Goal: Information Seeking & Learning: Learn about a topic

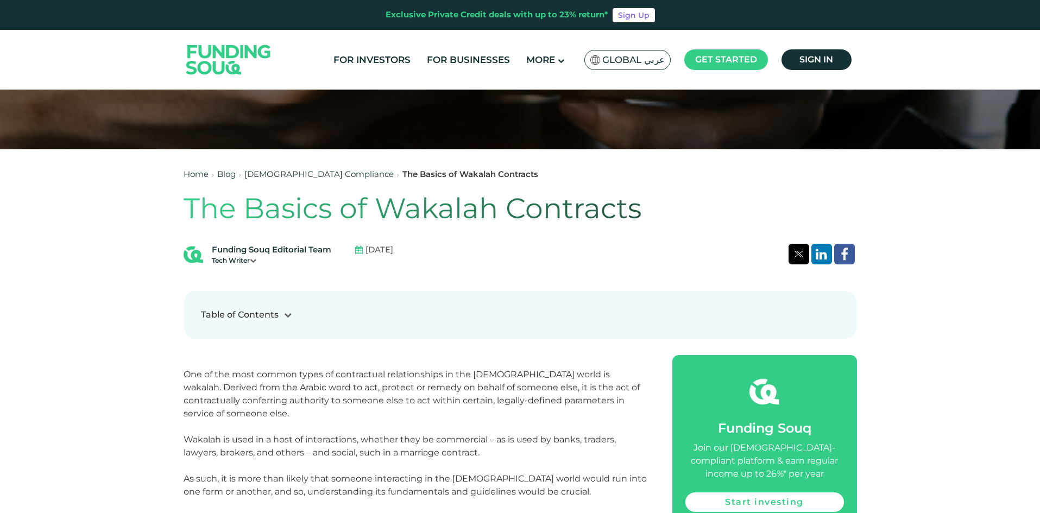
scroll to position [543, 0]
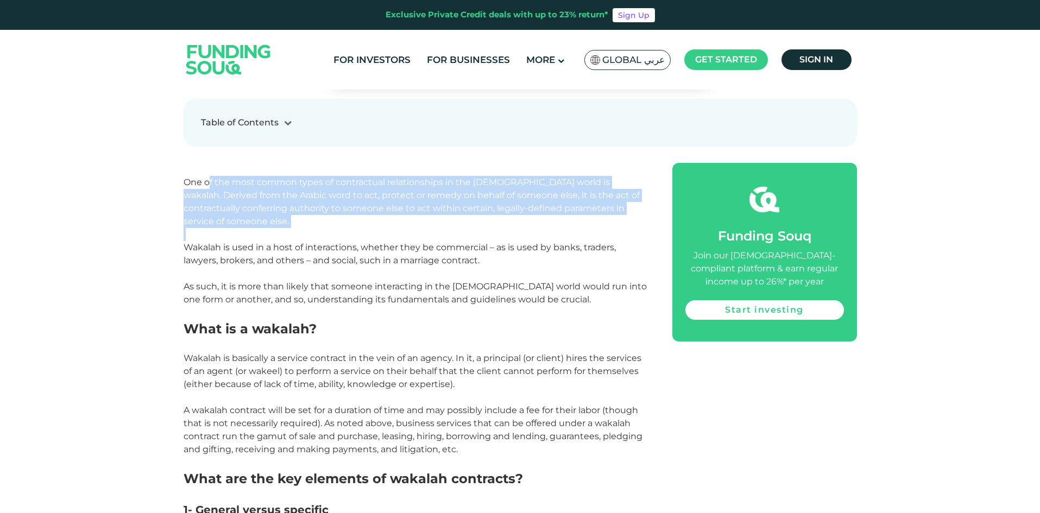
drag, startPoint x: 207, startPoint y: 161, endPoint x: 424, endPoint y: 195, distance: 219.9
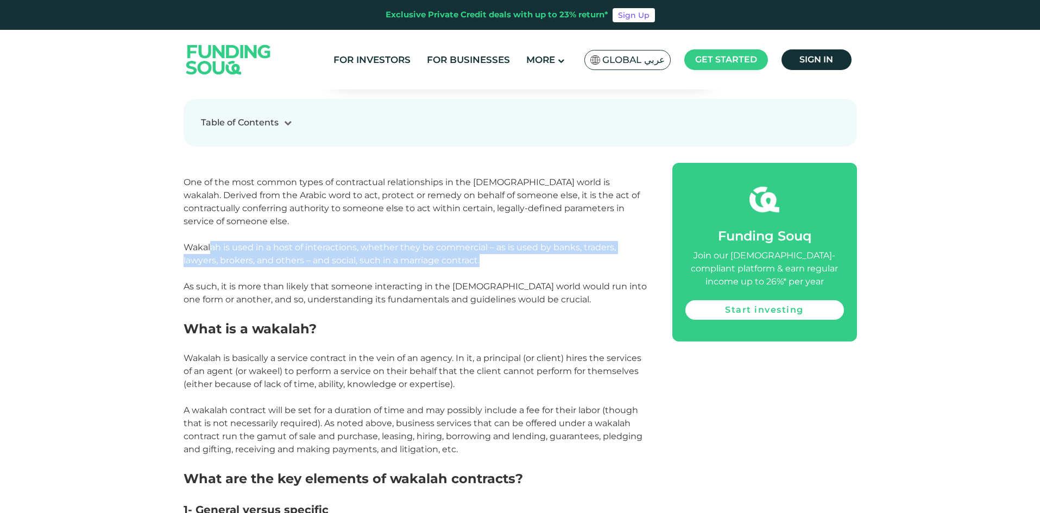
drag, startPoint x: 212, startPoint y: 211, endPoint x: 543, endPoint y: 229, distance: 331.7
click at [543, 241] on p "Wakalah is used in a host of interactions, whether they be commercial – as is u…" at bounding box center [416, 254] width 464 height 26
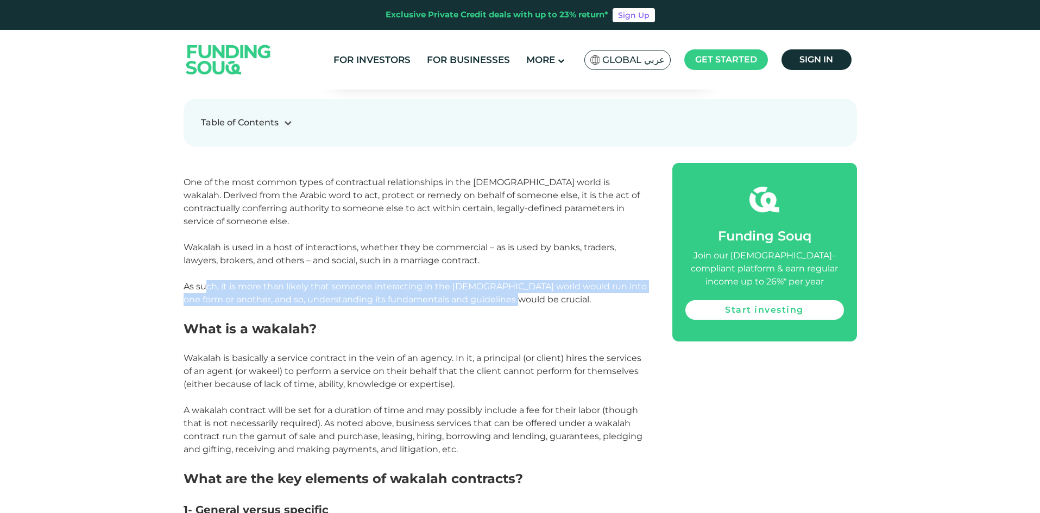
drag, startPoint x: 204, startPoint y: 248, endPoint x: 516, endPoint y: 256, distance: 312.3
click at [516, 281] on span "As such, it is more than likely that someone interacting in the [DEMOGRAPHIC_DA…" at bounding box center [415, 292] width 463 height 23
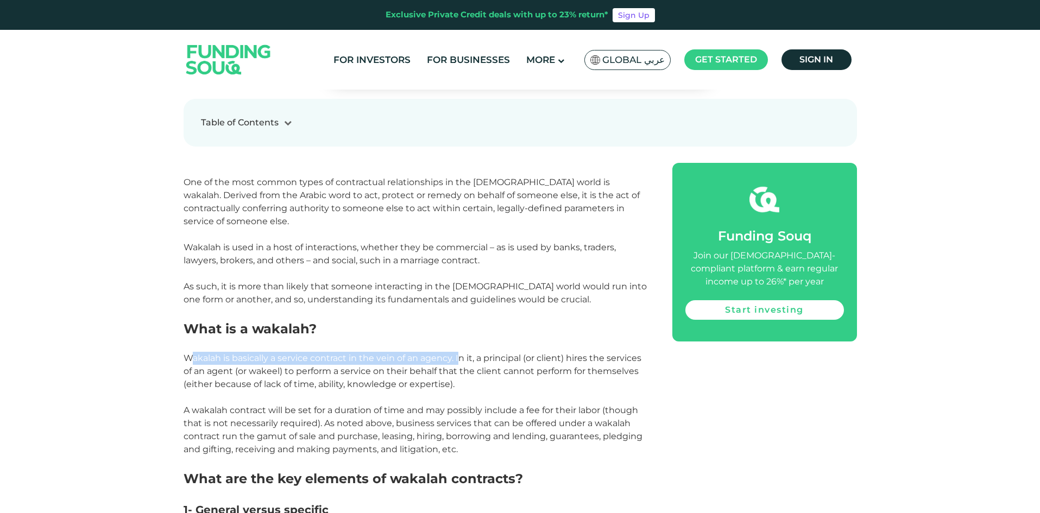
drag, startPoint x: 191, startPoint y: 324, endPoint x: 462, endPoint y: 326, distance: 270.9
click at [462, 352] on p "Wakalah is basically a service contract in the vein of an agency. In it, a prin…" at bounding box center [416, 371] width 464 height 39
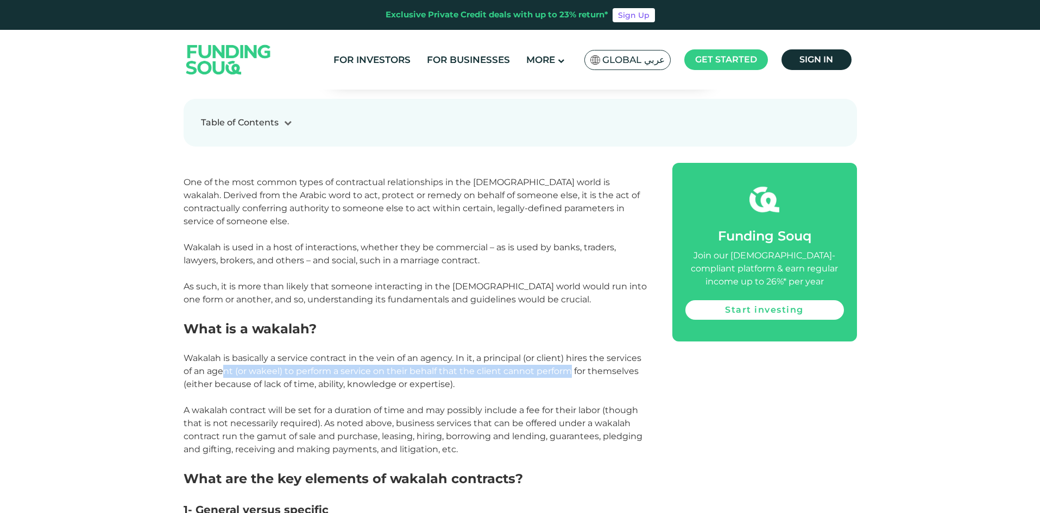
drag, startPoint x: 223, startPoint y: 336, endPoint x: 571, endPoint y: 334, distance: 348.6
click at [571, 353] on span "Wakalah is basically a service contract in the vein of an agency. In it, a prin…" at bounding box center [413, 371] width 458 height 36
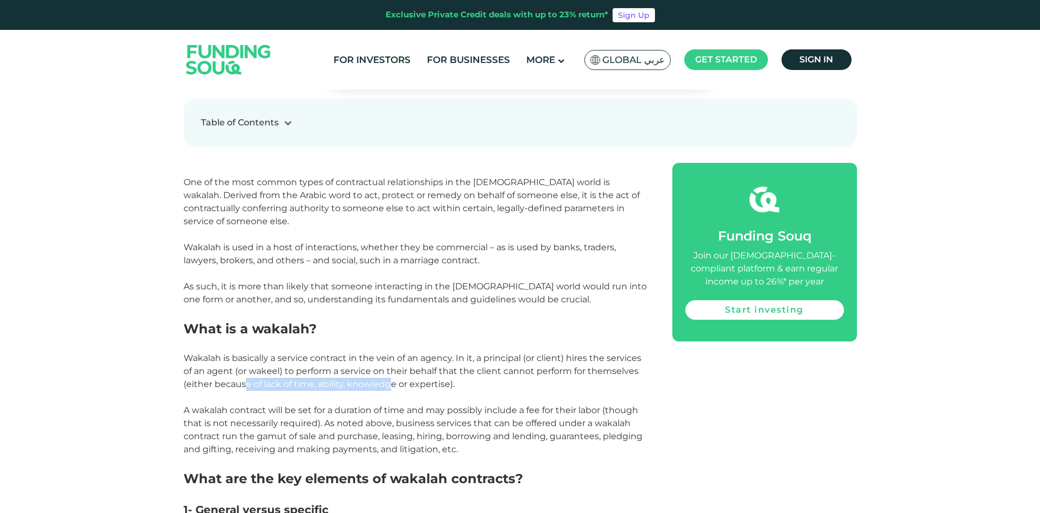
drag, startPoint x: 244, startPoint y: 348, endPoint x: 390, endPoint y: 349, distance: 145.5
click at [390, 353] on span "Wakalah is basically a service contract in the vein of an agency. In it, a prin…" at bounding box center [413, 371] width 458 height 36
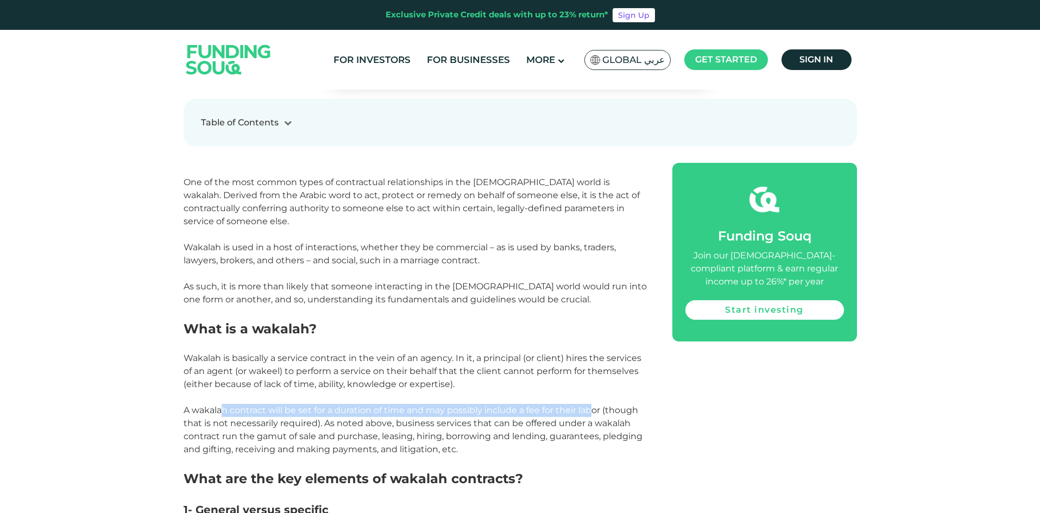
drag, startPoint x: 219, startPoint y: 369, endPoint x: 592, endPoint y: 369, distance: 373.0
click at [592, 405] on span "A wakalah contract will be set for a duration of time and may possibly include …" at bounding box center [413, 429] width 459 height 49
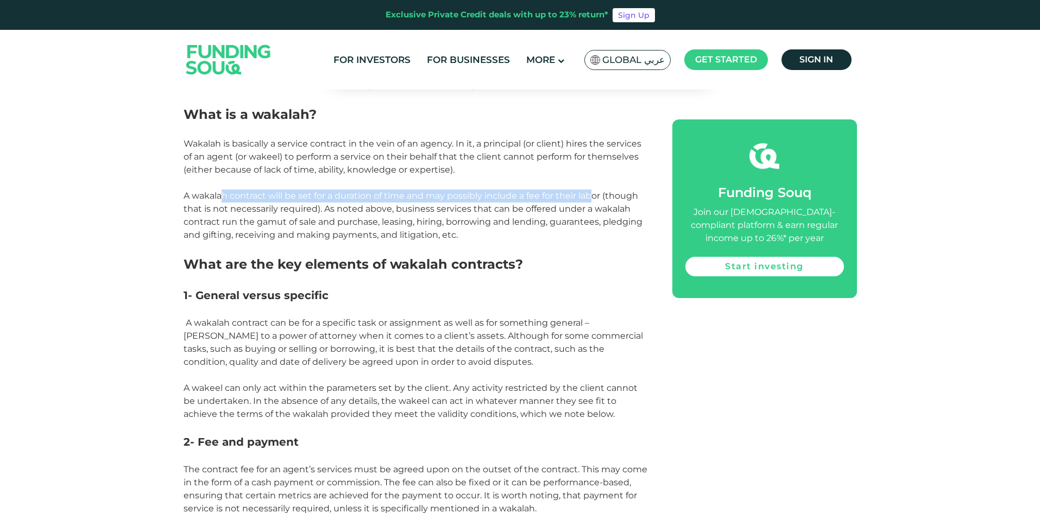
scroll to position [760, 0]
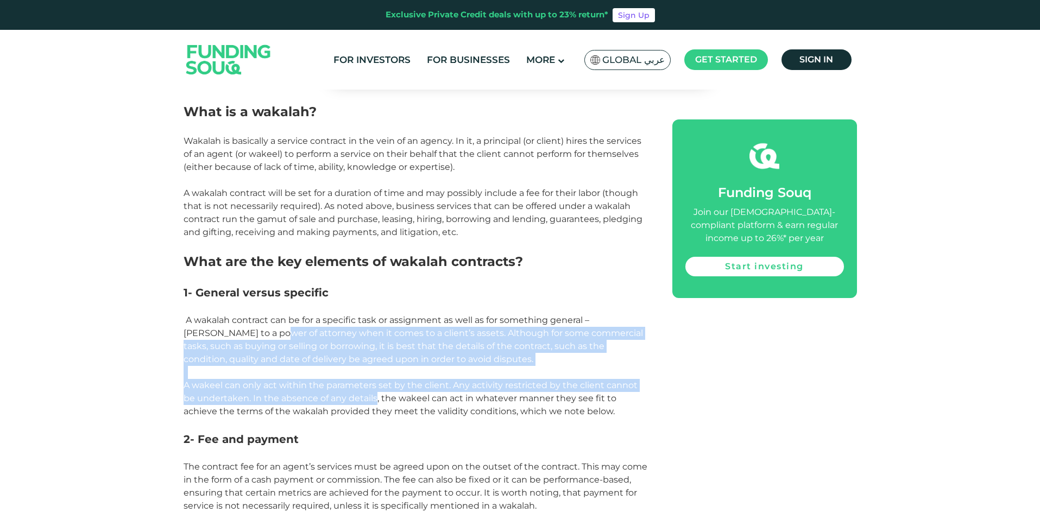
drag, startPoint x: 233, startPoint y: 296, endPoint x: 376, endPoint y: 356, distance: 155.0
click at [235, 379] on p "A wakeel can only act within the parameters set by the client. Any activity res…" at bounding box center [416, 398] width 464 height 39
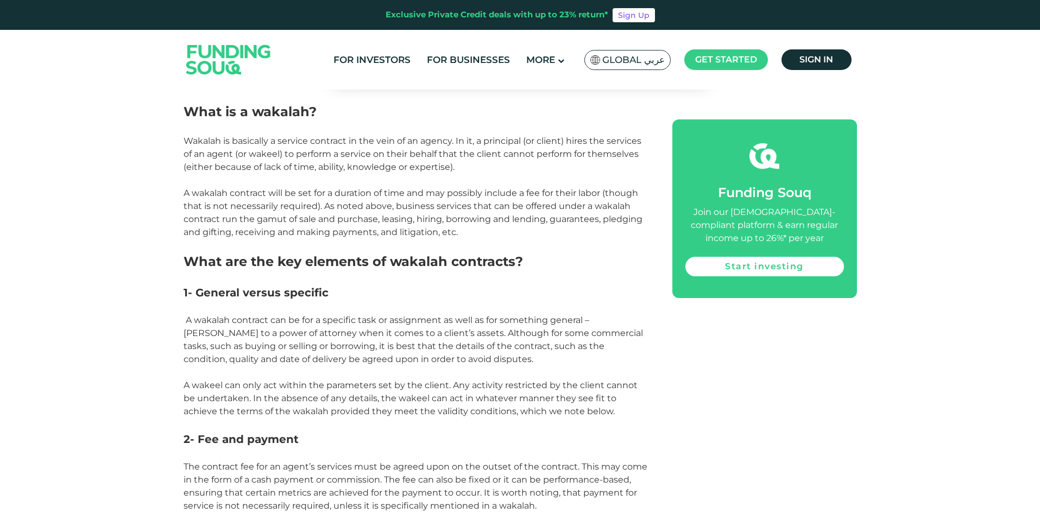
drag, startPoint x: 218, startPoint y: 346, endPoint x: 586, endPoint y: 372, distance: 369.5
click at [586, 379] on p "A wakeel can only act within the parameters set by the client. Any activity res…" at bounding box center [416, 398] width 464 height 39
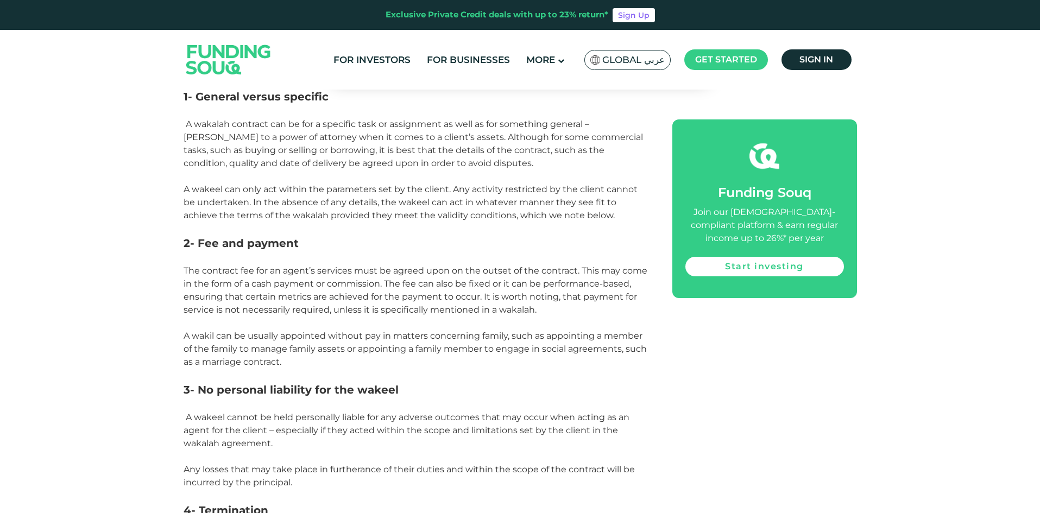
scroll to position [977, 0]
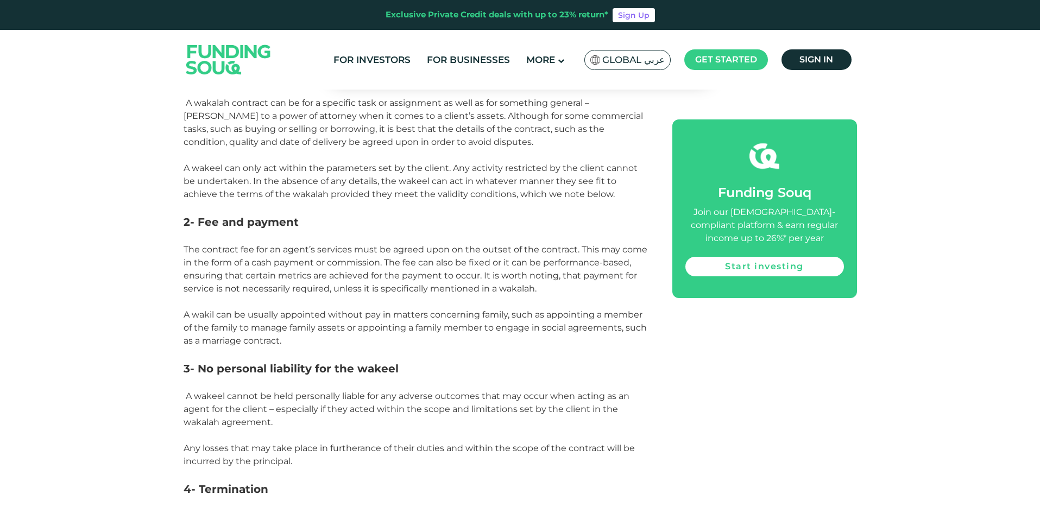
drag, startPoint x: 245, startPoint y: 213, endPoint x: 586, endPoint y: 299, distance: 351.1
click at [586, 299] on div "One of the most common types of contractual relationships in the [DEMOGRAPHIC_D…" at bounding box center [416, 427] width 464 height 1396
drag, startPoint x: 229, startPoint y: 357, endPoint x: 572, endPoint y: 356, distance: 343.1
click at [572, 391] on span "A wakeel cannot be held personally liable for any adverse outcomes that may occ…" at bounding box center [407, 409] width 446 height 36
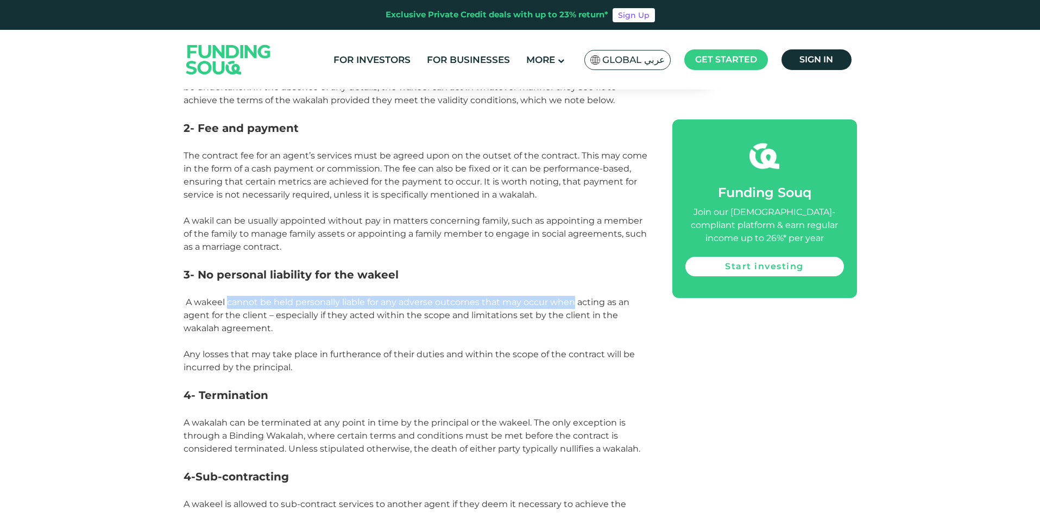
scroll to position [1140, 0]
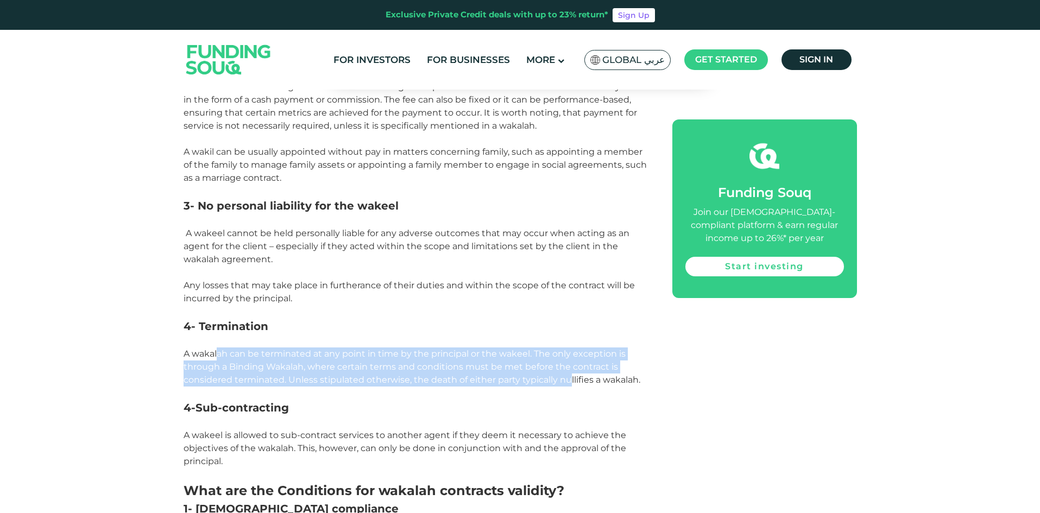
drag, startPoint x: 217, startPoint y: 318, endPoint x: 570, endPoint y: 344, distance: 353.9
click at [570, 349] on span "A wakalah can be terminated at any point in time by the principal or the wakeel…" at bounding box center [412, 367] width 457 height 36
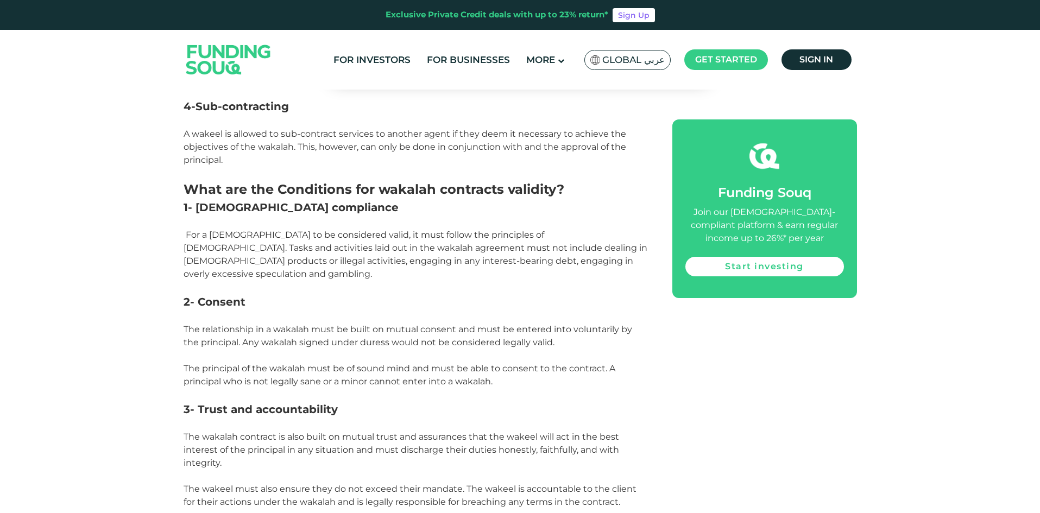
scroll to position [1629, 0]
